Goal: Find specific page/section: Find specific page/section

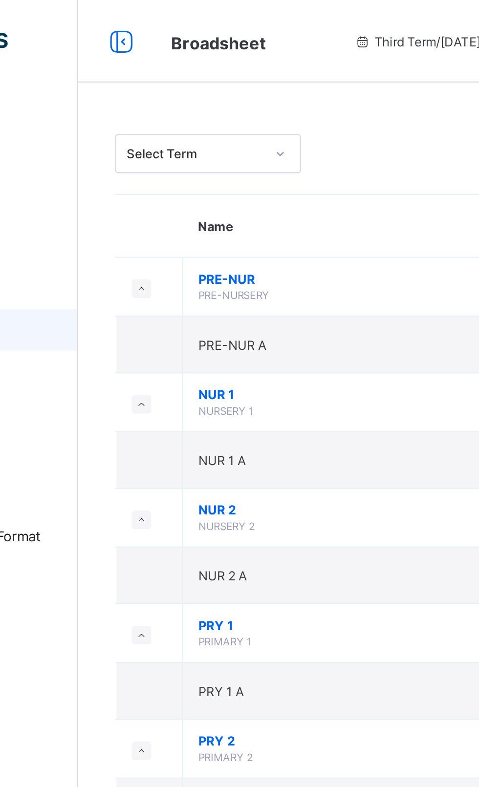
click at [270, 144] on td "PRE-NUR PRE-NURSERY" at bounding box center [265, 136] width 196 height 28
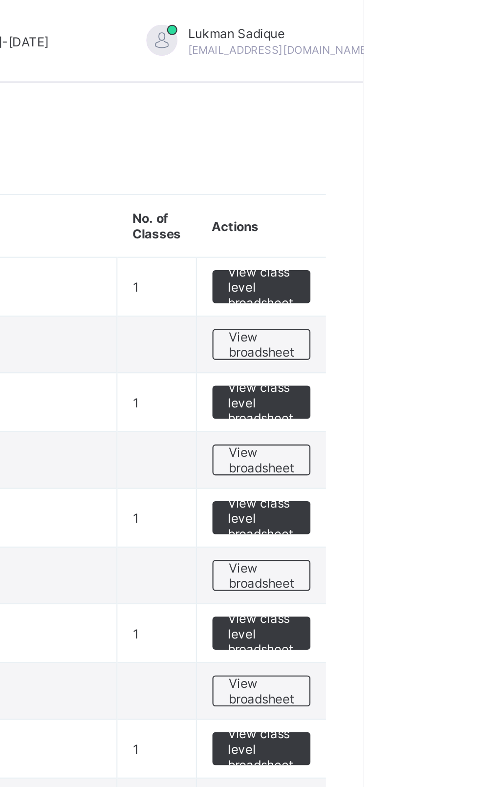
click at [435, 165] on span "View broadsheet" at bounding box center [430, 163] width 31 height 15
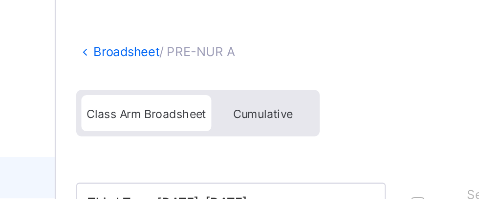
click at [146, 73] on link "Broadsheet" at bounding box center [150, 71] width 31 height 7
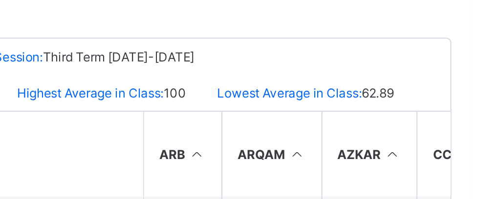
click at [362, 80] on div at bounding box center [298, 69] width 342 height 28
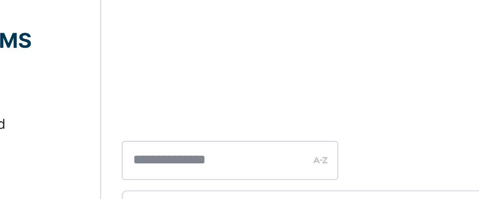
scroll to position [140, 0]
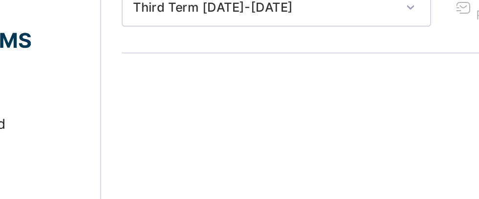
click at [165, 59] on div "Approval History Approve Results Download Broadsheet PDF Excel sheet" at bounding box center [298, 63] width 342 height 47
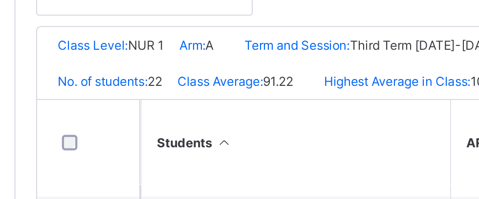
scroll to position [137, 0]
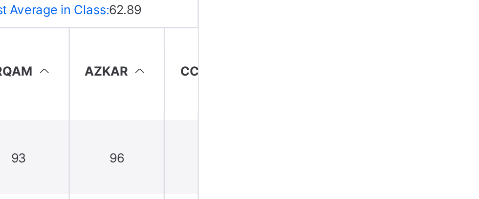
click at [423, 83] on th "AZKAR" at bounding box center [429, 67] width 45 height 40
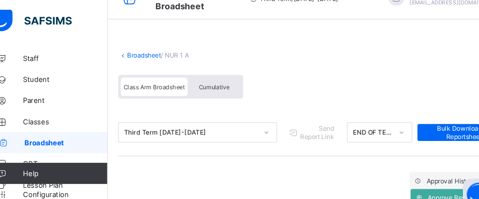
scroll to position [0, 0]
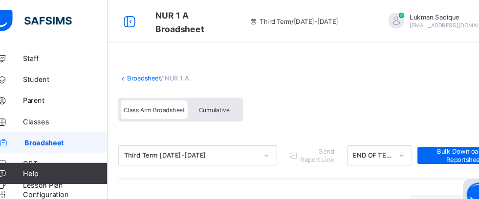
click at [146, 72] on link "Broadsheet" at bounding box center [150, 71] width 31 height 7
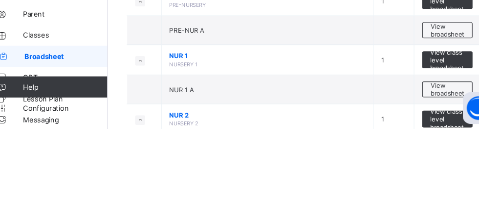
scroll to position [60, 0]
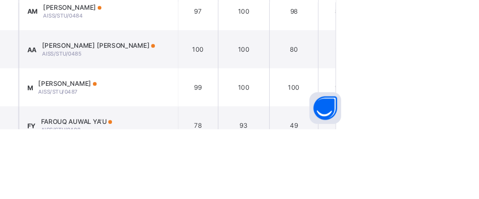
scroll to position [264, 0]
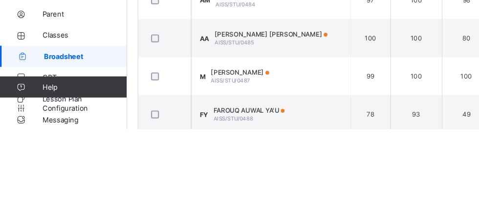
click at [316, 288] on div "Broadsheet / NUR 2 A Class Arm Broadsheet Cumulative Third Term [DATE]-[DATE] S…" at bounding box center [297, 40] width 361 height 510
click at [324, 293] on div "Broadsheet / NUR 2 A Class Arm Broadsheet Cumulative Third Term [DATE]-[DATE] S…" at bounding box center [297, 40] width 361 height 510
click at [301, 284] on div "Broadsheet / NUR 2 A Class Arm Broadsheet Cumulative Third Term [DATE]-[DATE] S…" at bounding box center [297, 40] width 361 height 510
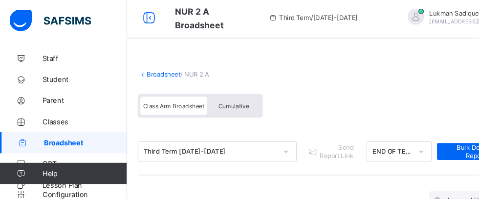
scroll to position [0, 0]
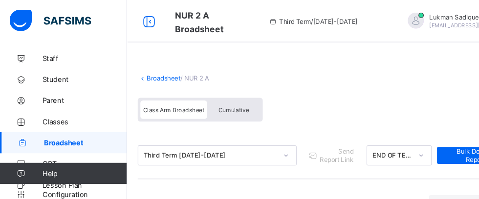
click at [148, 75] on link "Broadsheet" at bounding box center [150, 71] width 31 height 7
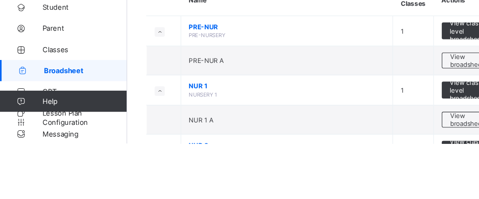
scroll to position [41, 0]
